Goal: Task Accomplishment & Management: Use online tool/utility

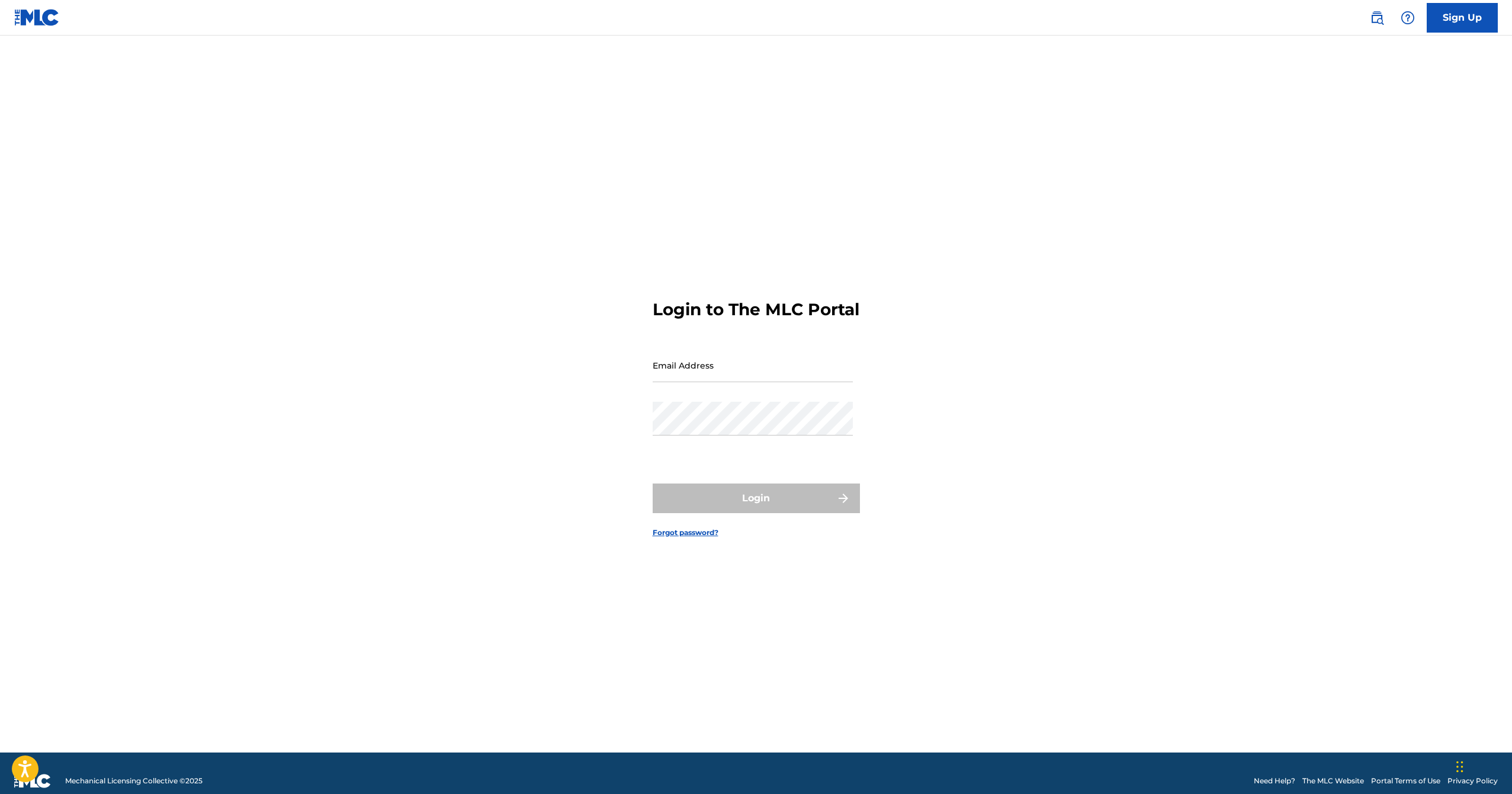
click at [853, 376] on nordpass-icon at bounding box center [853, 373] width 0 height 10
click at [0, 793] on nordpass-autofill-portal at bounding box center [0, 794] width 0 height 0
type input "[EMAIL_ADDRESS][DOMAIN_NAME]"
click at [729, 500] on button "Login" at bounding box center [757, 498] width 208 height 29
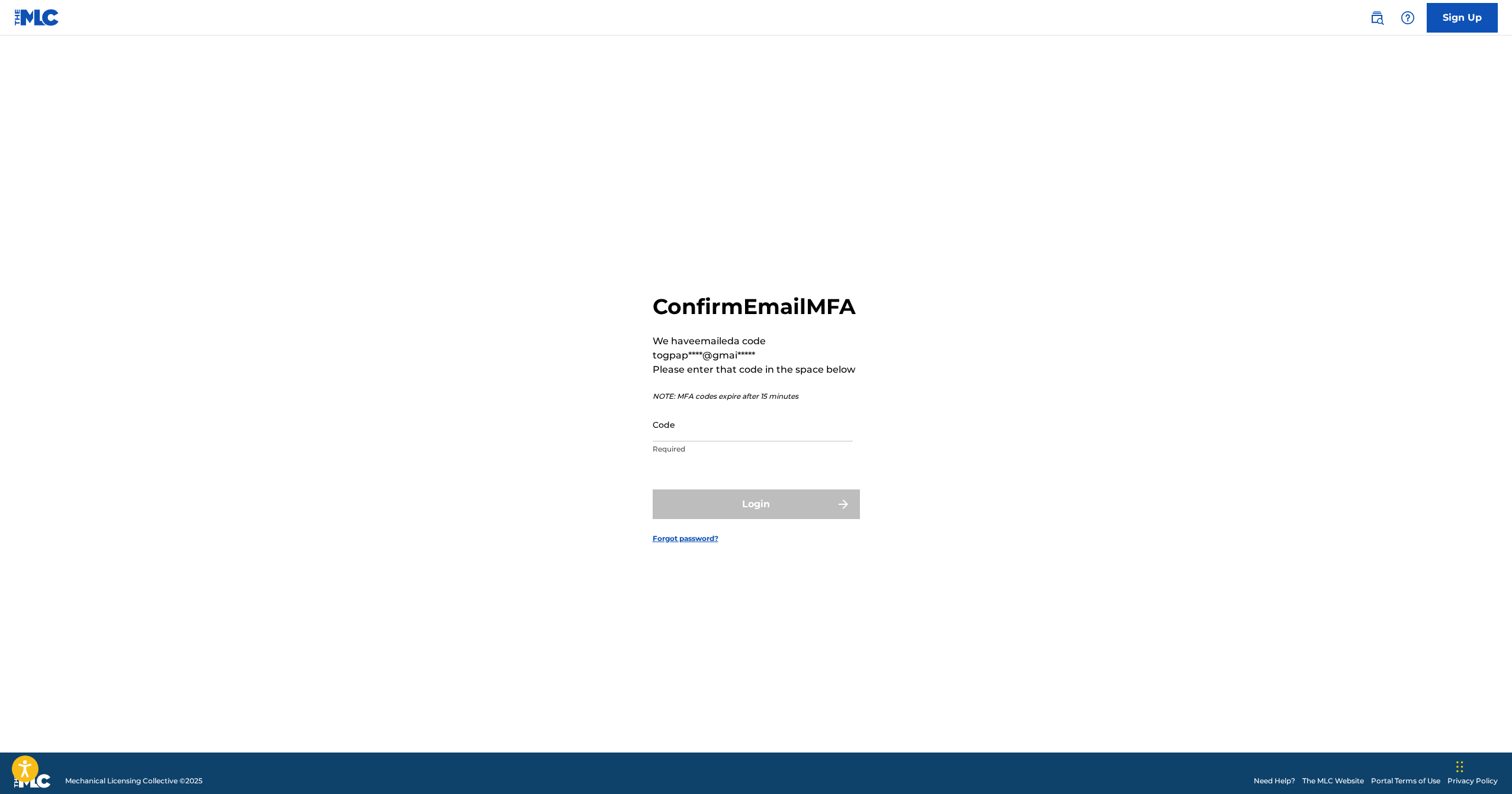
click at [761, 438] on input "Code" at bounding box center [753, 424] width 200 height 34
paste input "041205"
type input "041205"
click at [783, 519] on button "Login" at bounding box center [757, 504] width 208 height 29
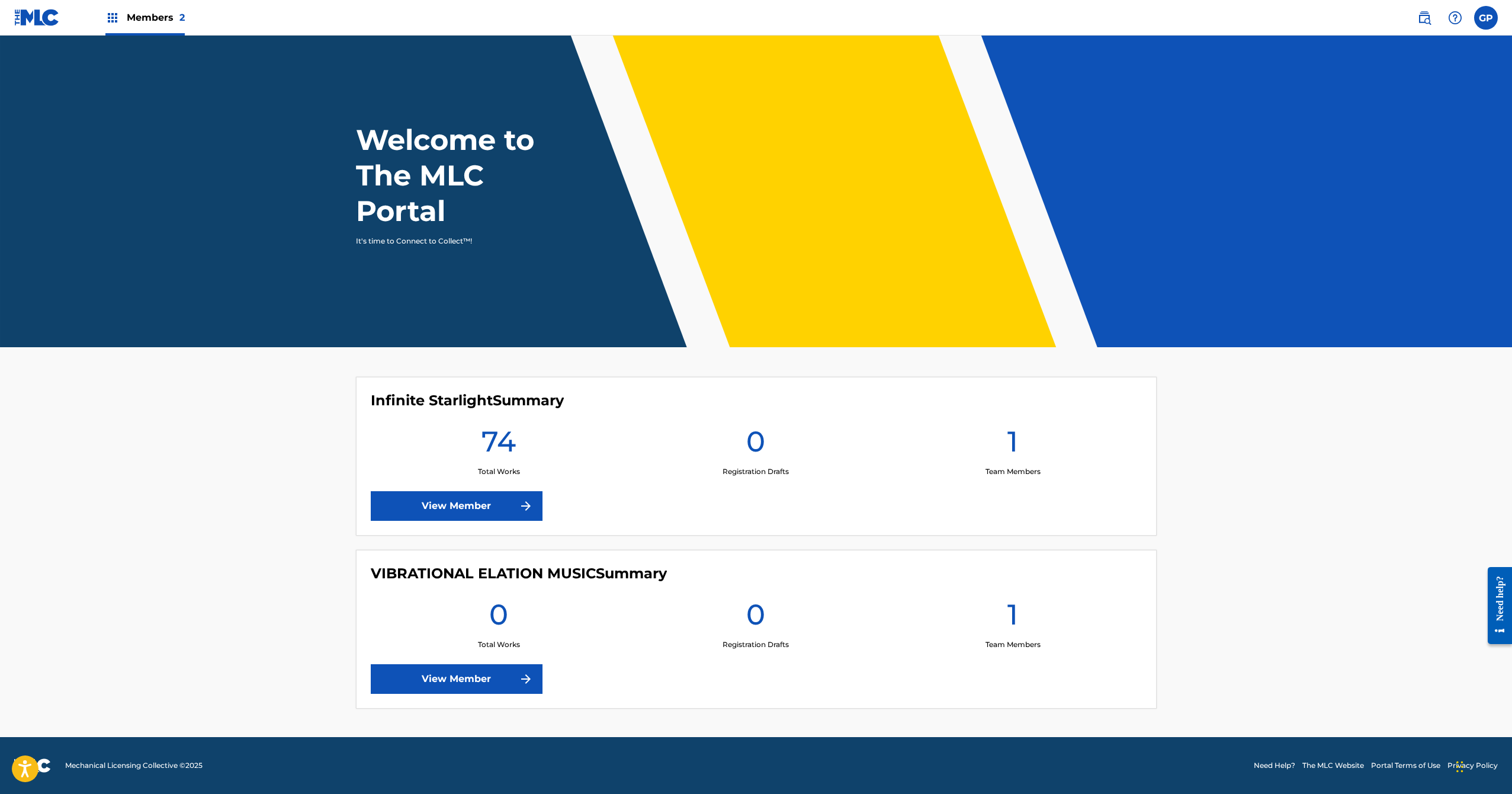
click at [530, 505] on img at bounding box center [526, 506] width 14 height 14
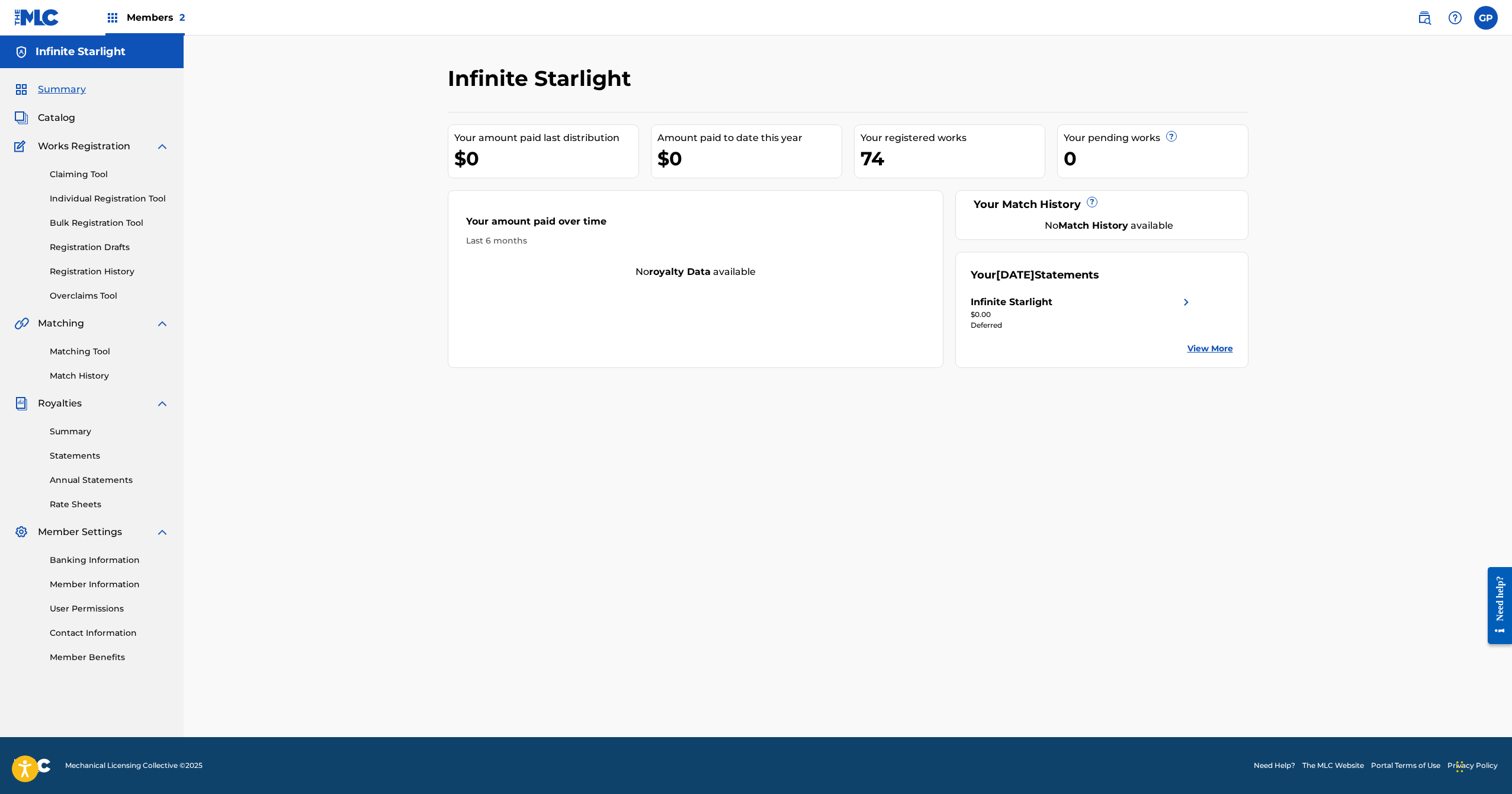
click at [109, 222] on link "Bulk Registration Tool" at bounding box center [109, 223] width 119 height 12
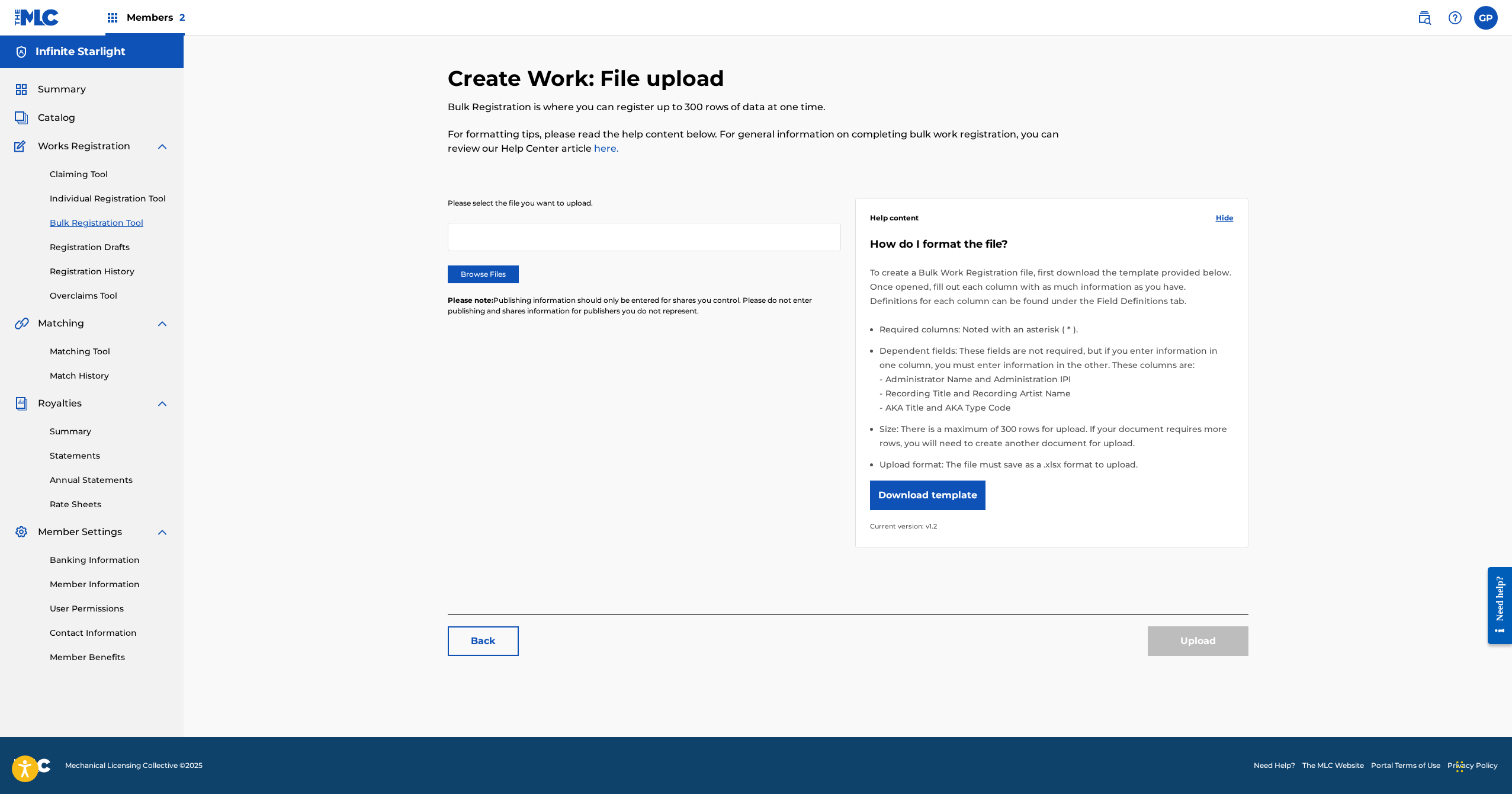
click at [496, 270] on label "Browse Files" at bounding box center [483, 274] width 71 height 18
click at [0, 0] on input "Browse Files" at bounding box center [0, 0] width 0 height 0
click at [1187, 644] on button "Upload" at bounding box center [1198, 641] width 101 height 29
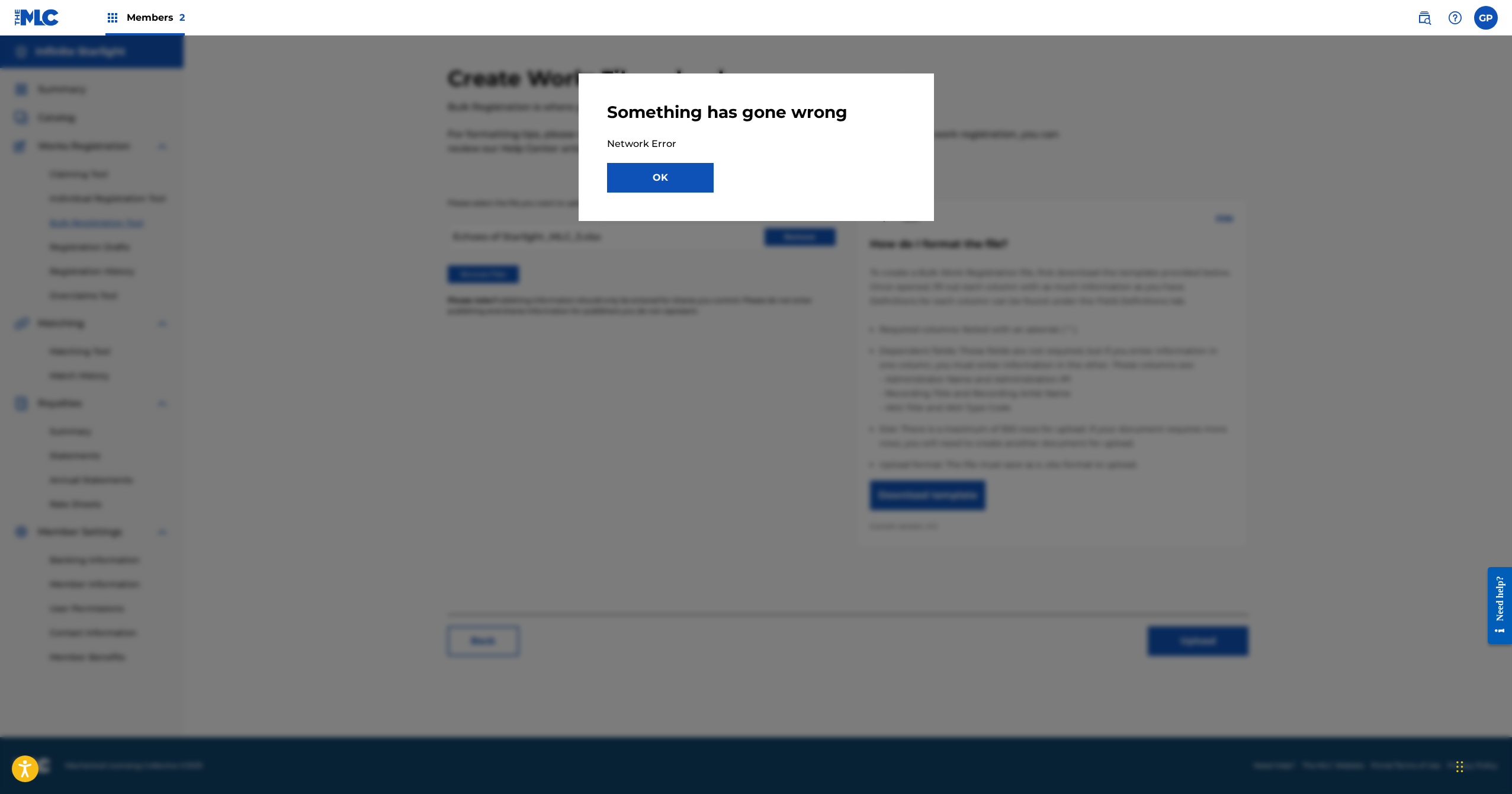
click at [675, 176] on button "OK" at bounding box center [661, 177] width 107 height 29
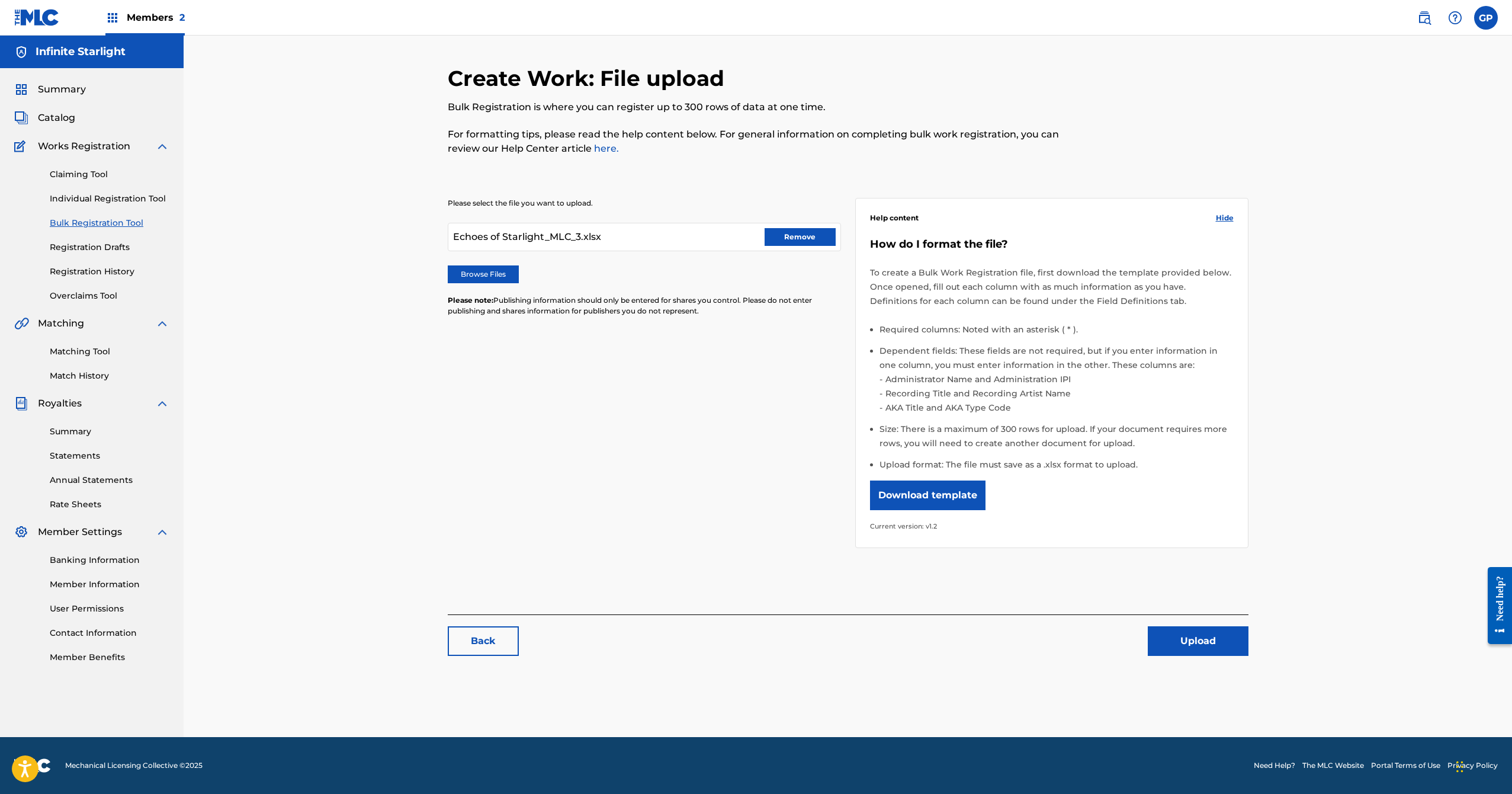
click at [1481, 26] on label at bounding box center [1486, 18] width 24 height 24
click at [1486, 18] on input "GP [PERSON_NAME] [EMAIL_ADDRESS][DOMAIN_NAME] Notification Preferences Profile …" at bounding box center [1486, 18] width 0 height 0
click at [1371, 174] on div "Notification Preferences Profile Log out" at bounding box center [1424, 147] width 147 height 79
click at [1486, 18] on input "GP [PERSON_NAME] [EMAIL_ADDRESS][DOMAIN_NAME] Notification Preferences Profile …" at bounding box center [1486, 18] width 0 height 0
click at [1373, 170] on p "Log out" at bounding box center [1372, 168] width 28 height 11
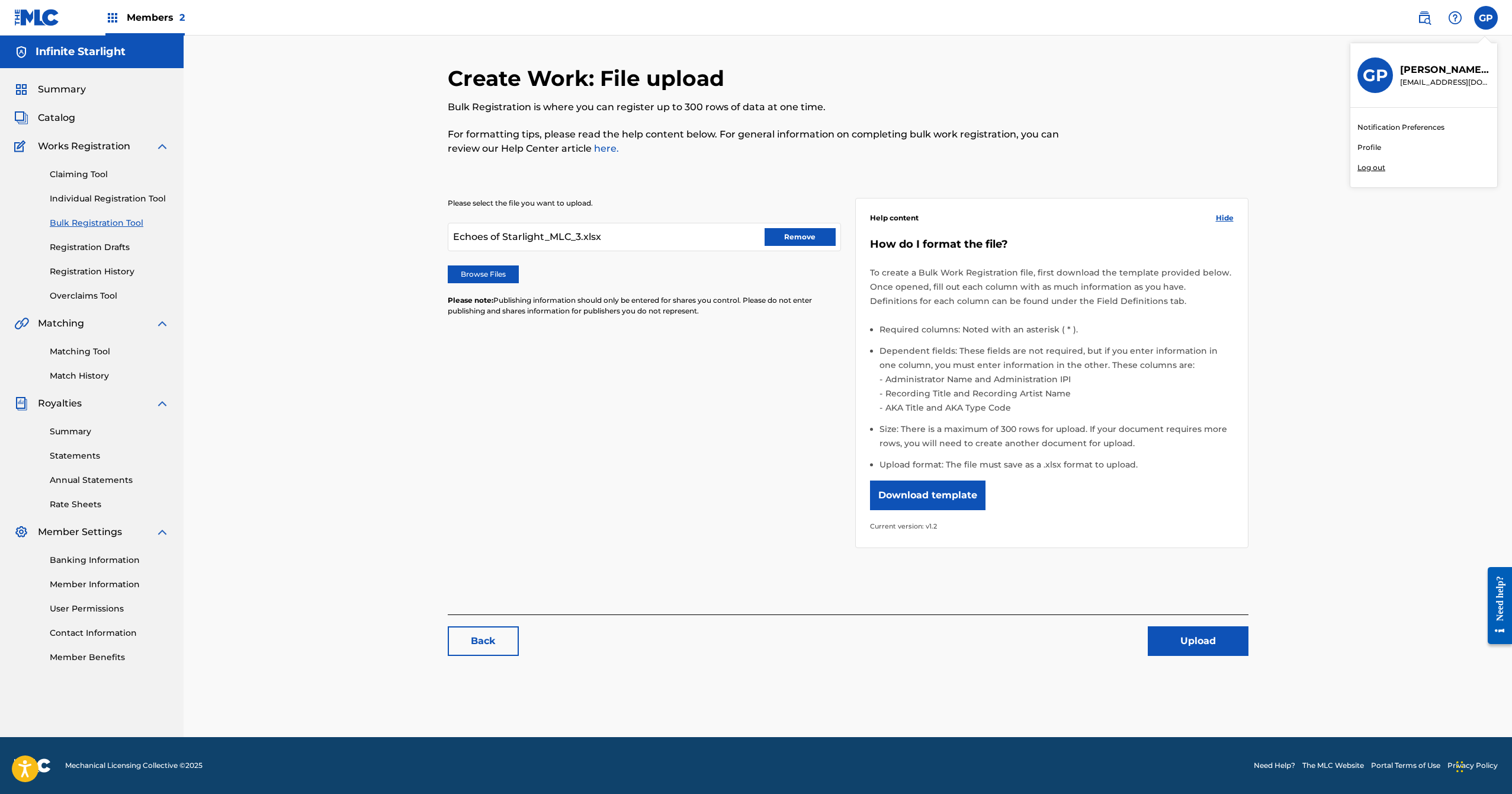
click at [1486, 18] on input "GP [PERSON_NAME] [EMAIL_ADDRESS][DOMAIN_NAME] Notification Preferences Profile …" at bounding box center [1486, 18] width 0 height 0
